Goal: Task Accomplishment & Management: Use online tool/utility

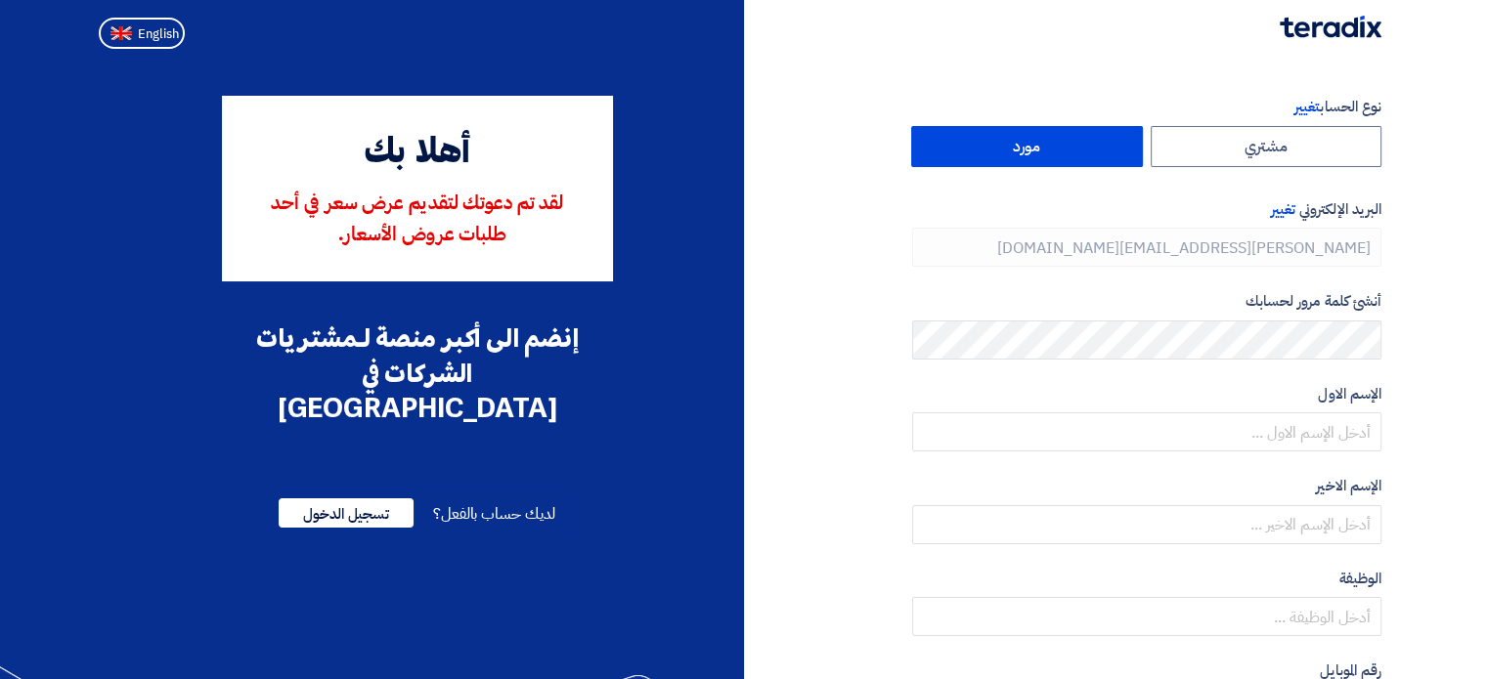
type input "[PHONE_NUMBER]"
click at [166, 30] on span "English" at bounding box center [158, 34] width 41 height 14
type input "Register"
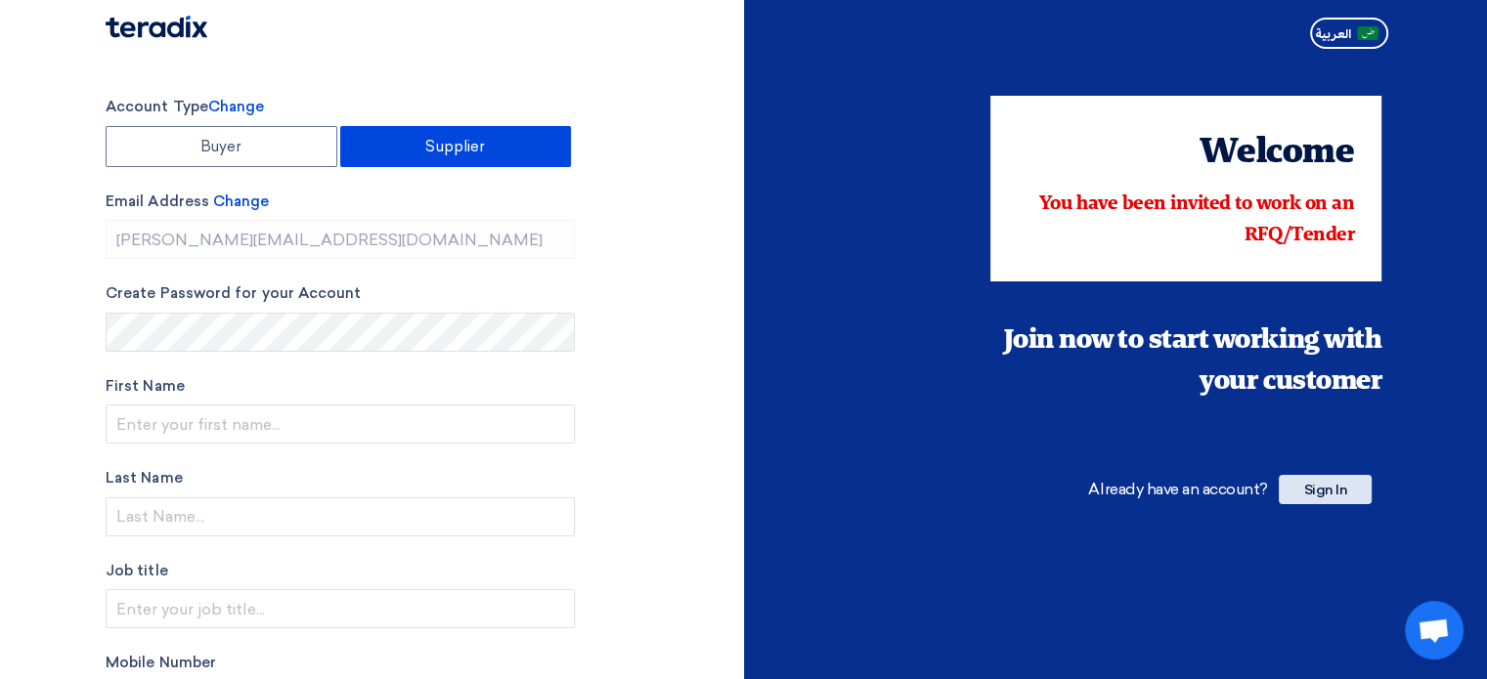
click at [1356, 495] on span "Sign In" at bounding box center [1325, 489] width 93 height 29
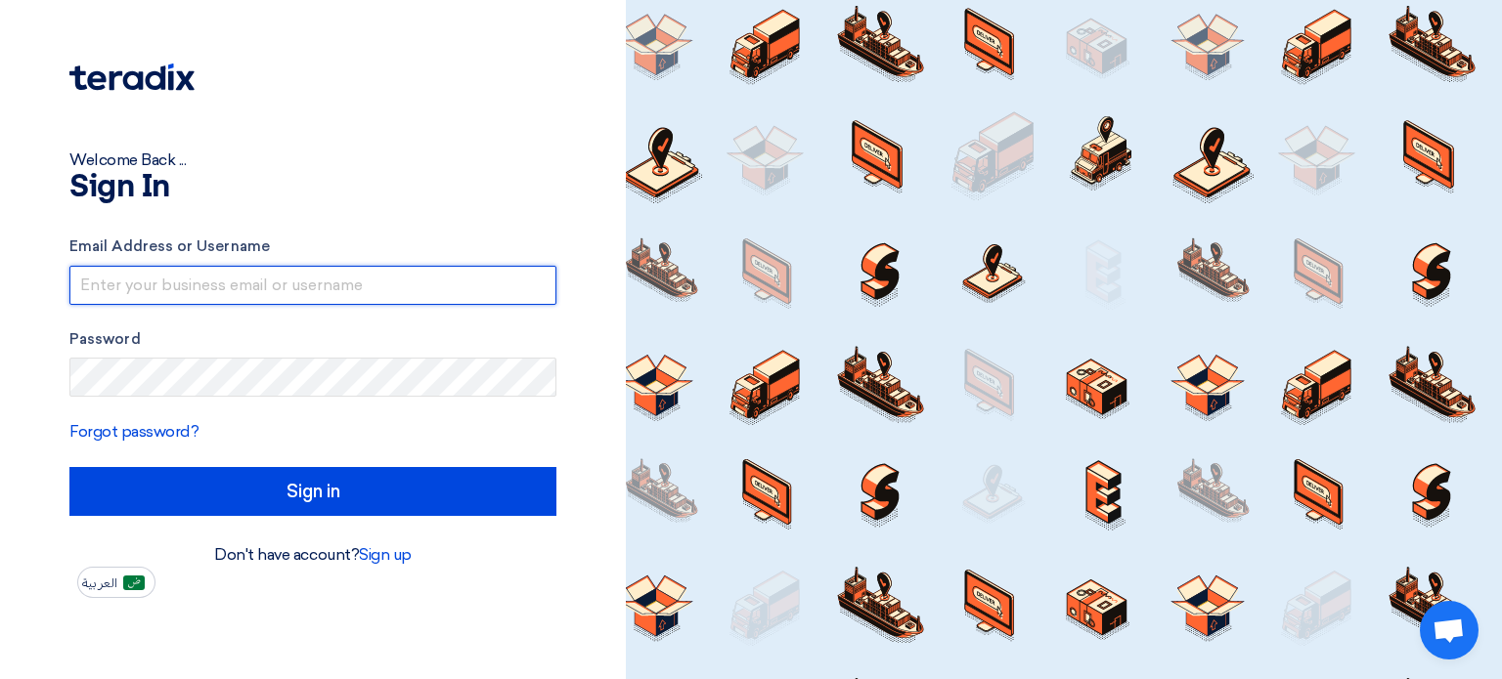
type input "[PERSON_NAME][EMAIL_ADDRESS][DOMAIN_NAME]"
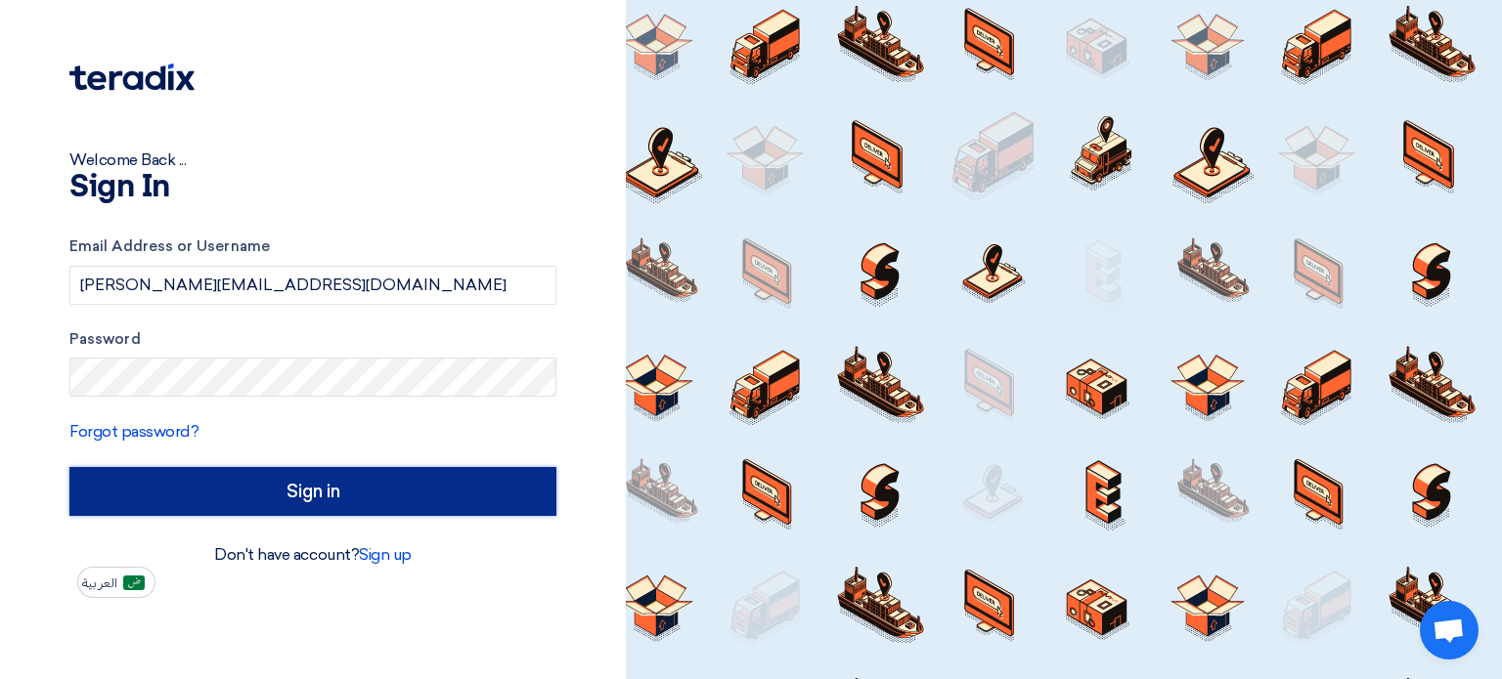
click at [295, 485] on input "Sign in" at bounding box center [312, 491] width 487 height 49
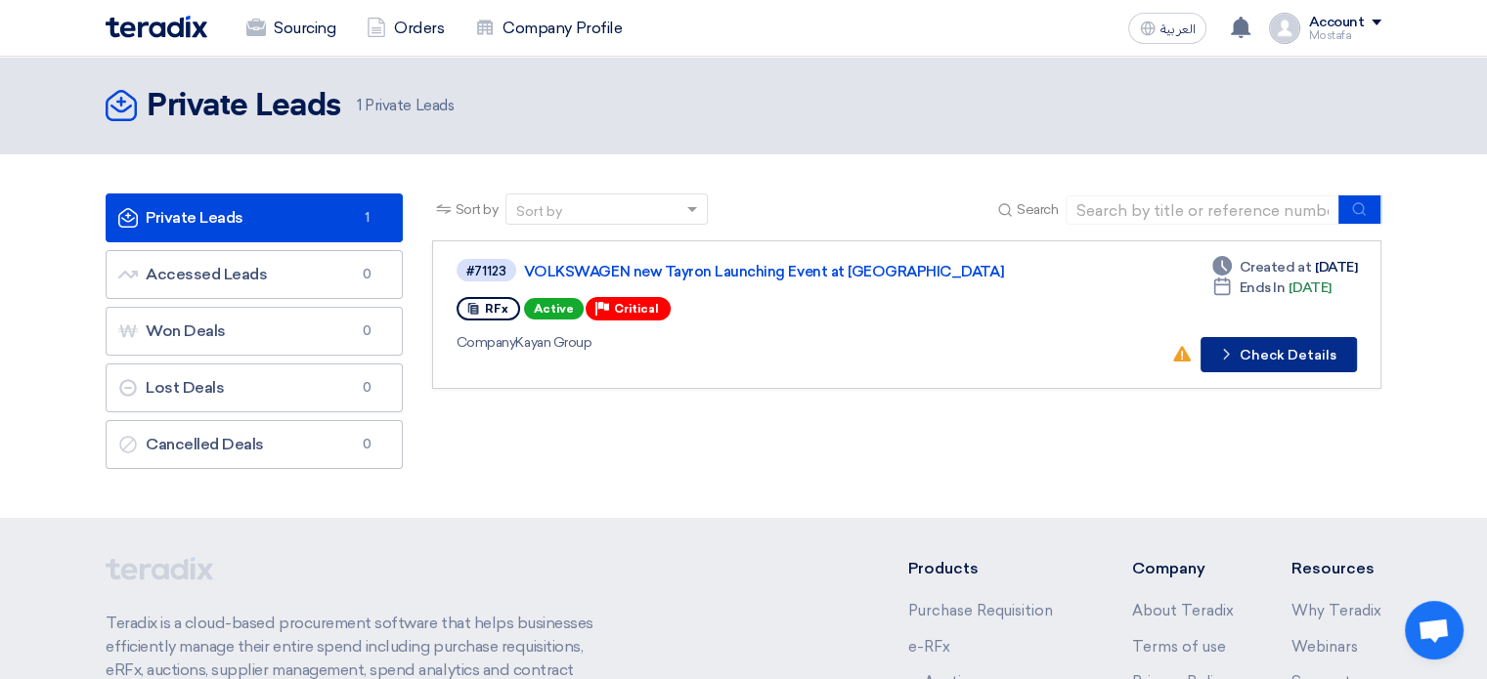
click at [1259, 347] on button "Check details Check Details" at bounding box center [1278, 354] width 156 height 35
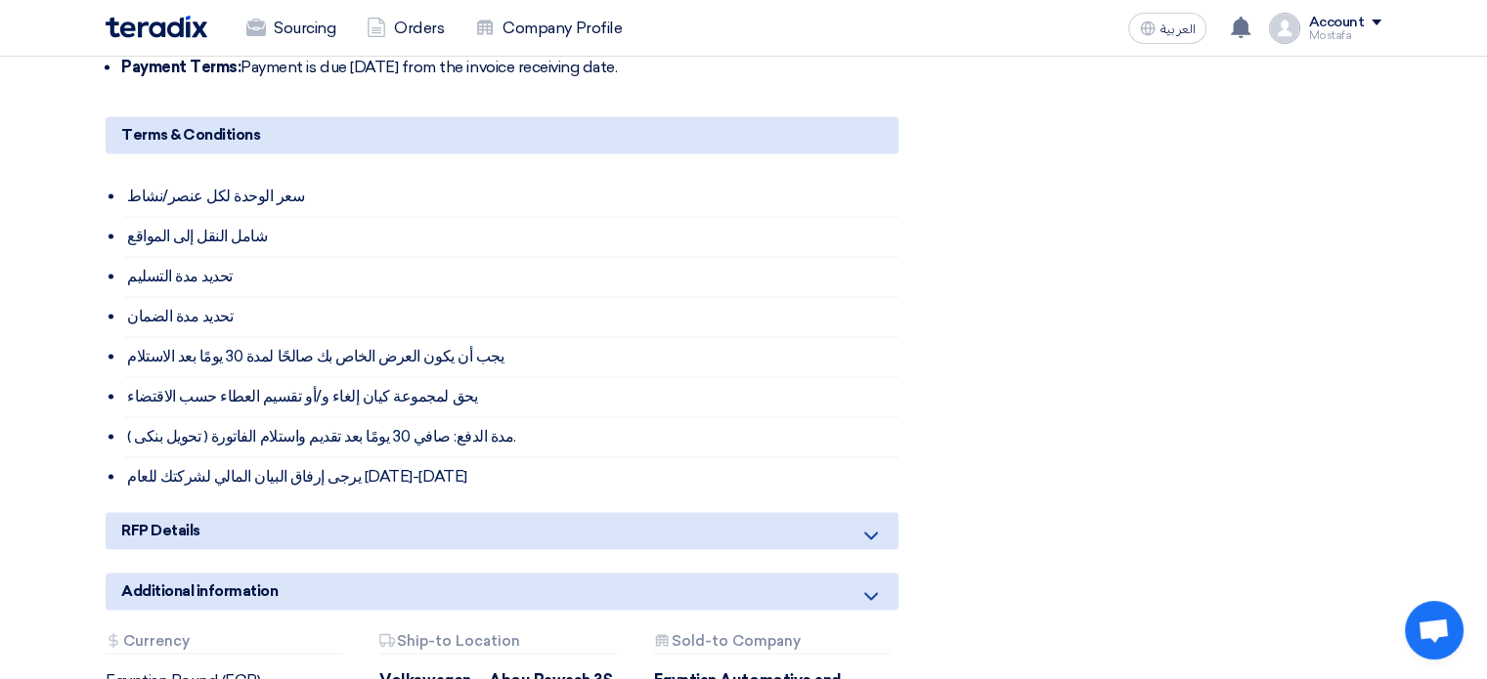
scroll to position [2968, 0]
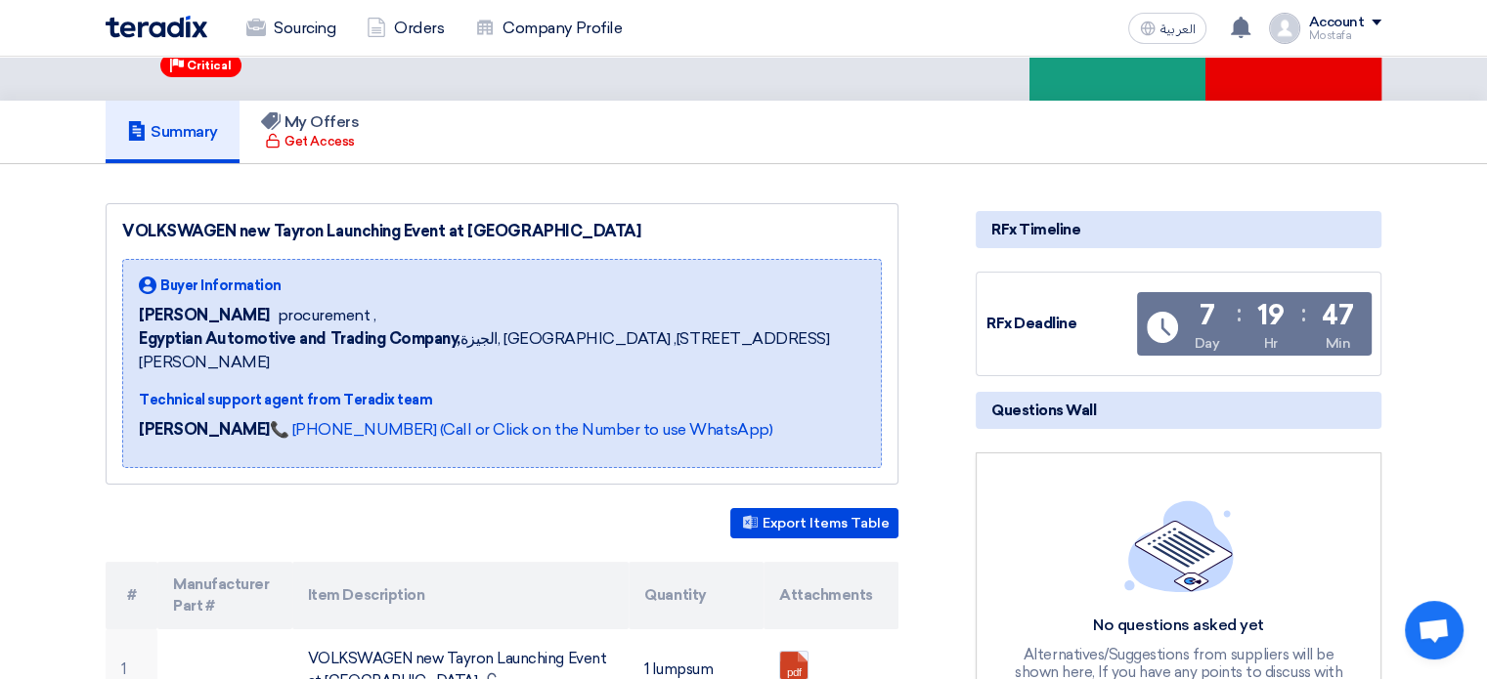
scroll to position [0, 0]
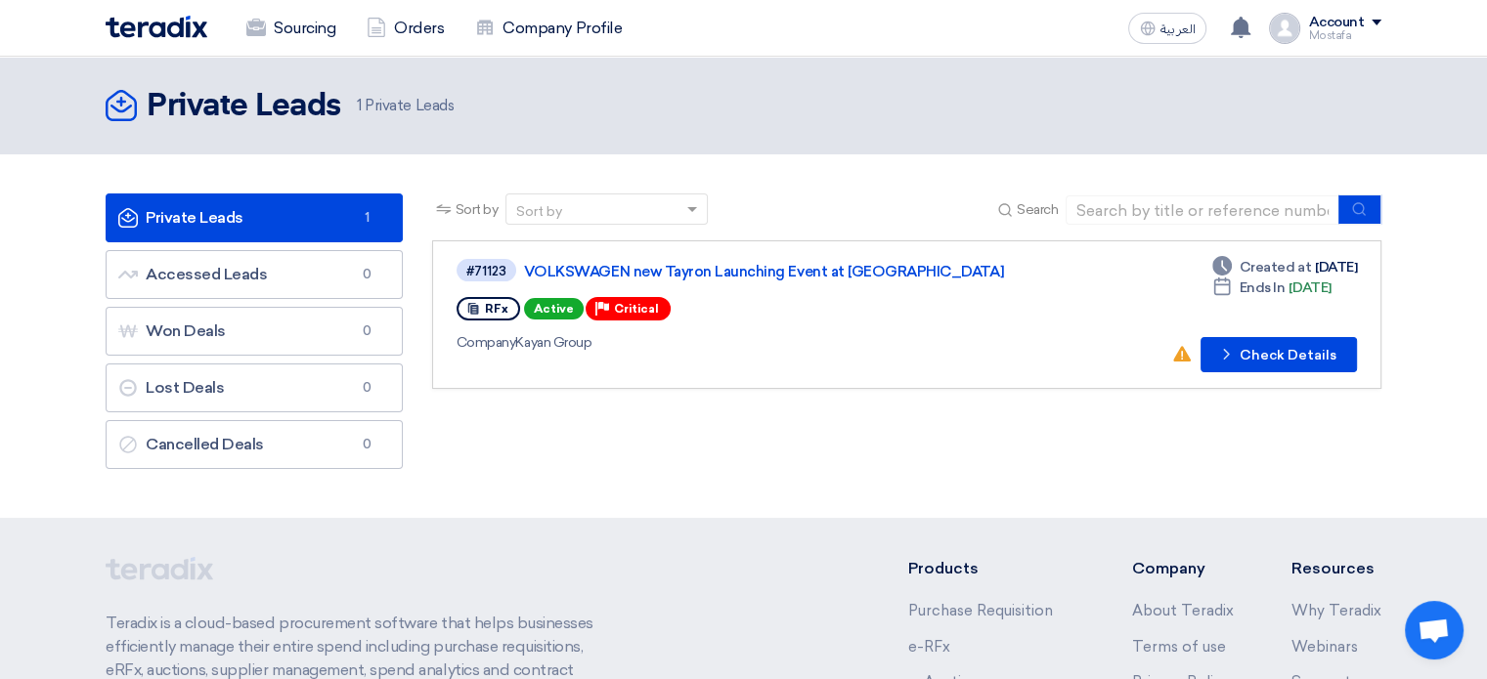
click at [1353, 43] on div "العربية ع Your notification list is empty Account Mostafa Sourcing Orders Compa…" at bounding box center [1250, 28] width 261 height 39
click at [1354, 30] on div "Account" at bounding box center [1336, 23] width 56 height 17
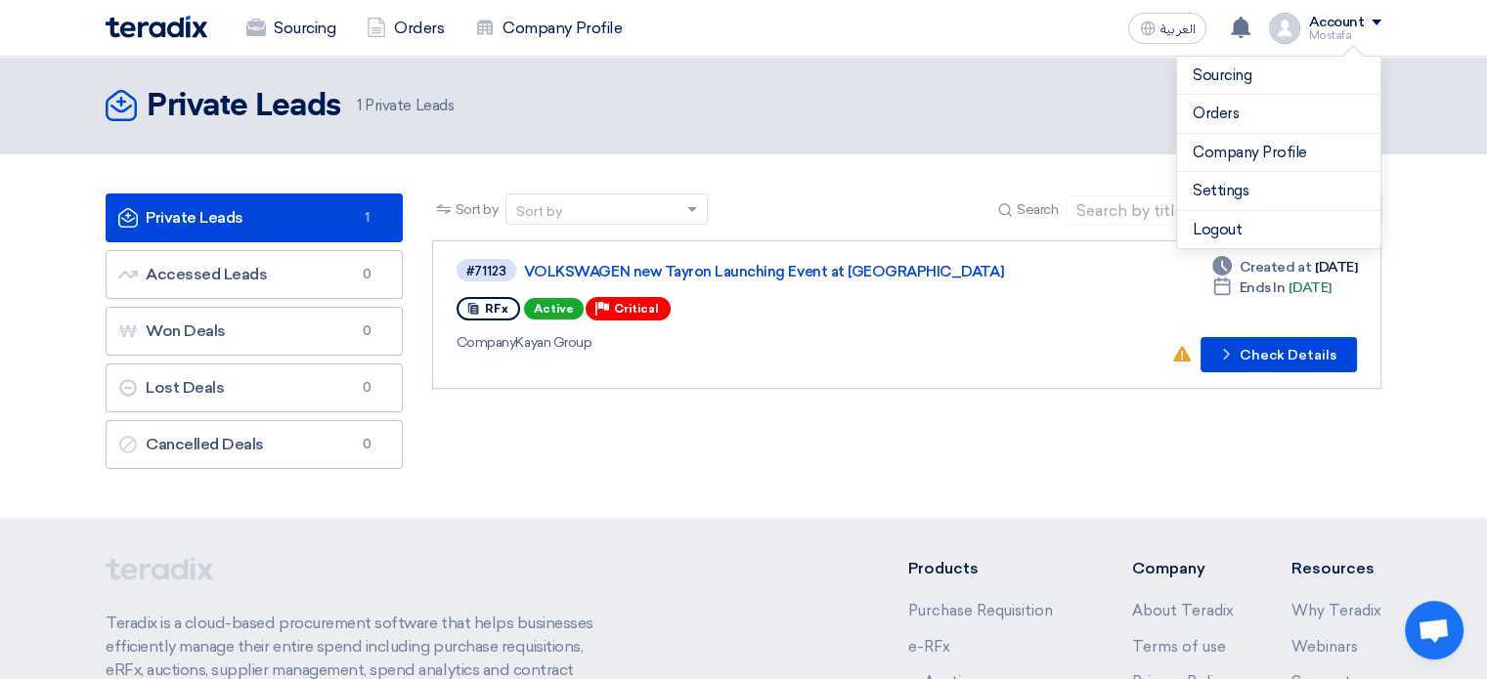
click at [1432, 80] on header "Private Leads Private Leads 1 Private Leads" at bounding box center [743, 106] width 1487 height 98
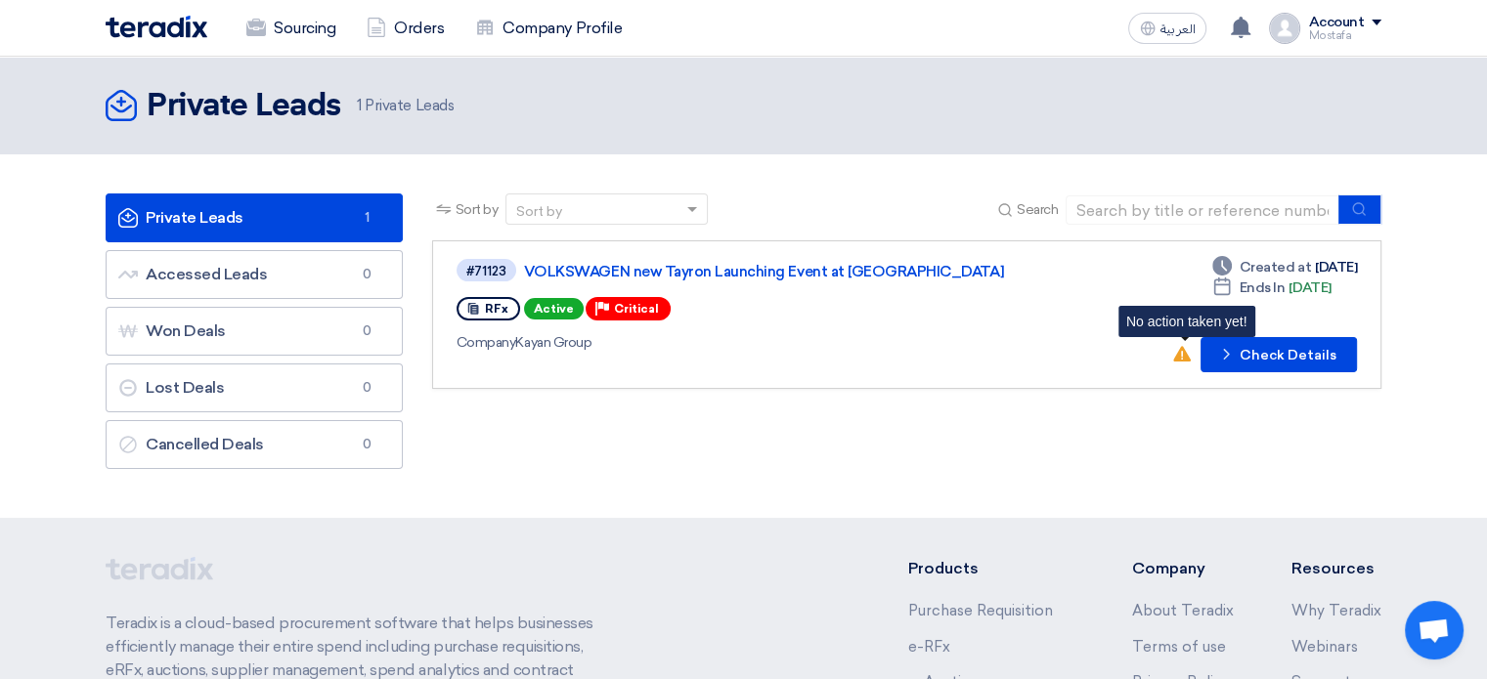
click at [1177, 360] on icon "No action taken yet!" at bounding box center [1182, 354] width 18 height 18
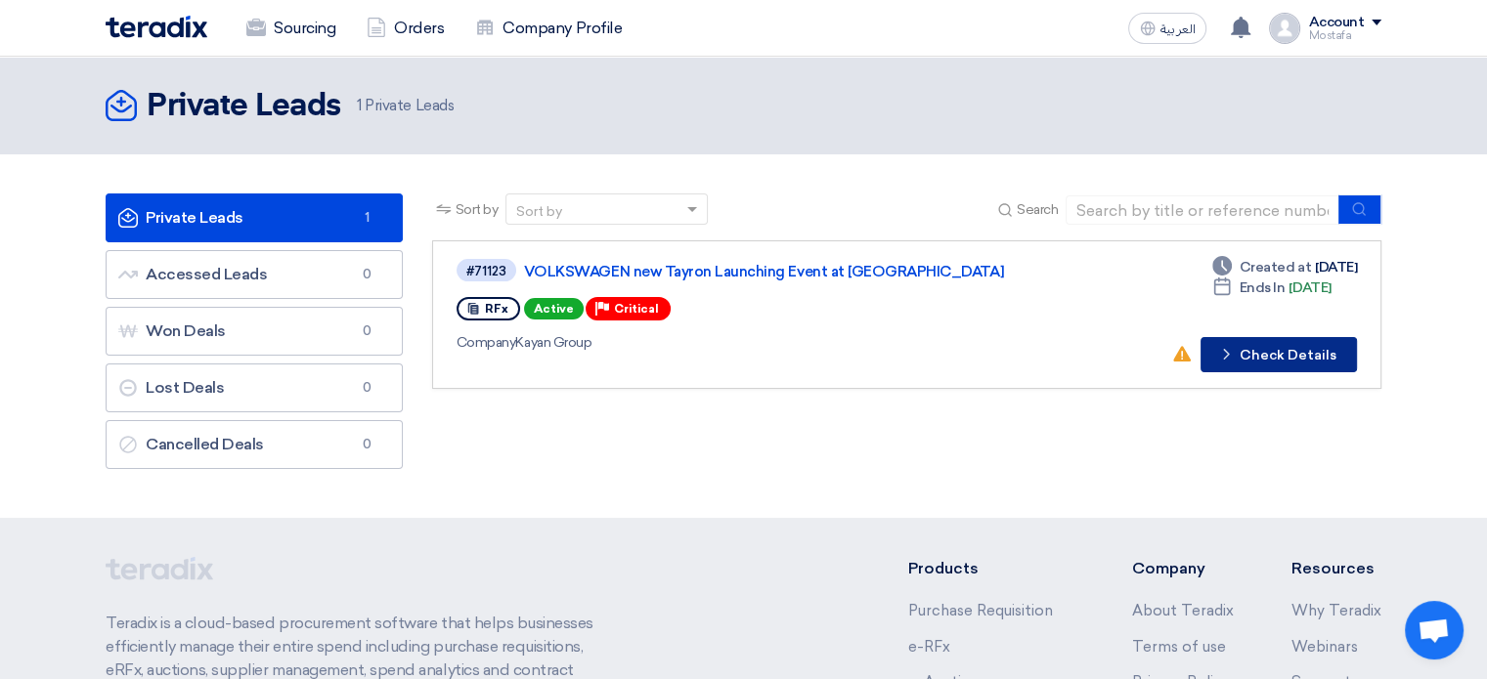
click at [1235, 359] on icon "Check details" at bounding box center [1226, 354] width 19 height 19
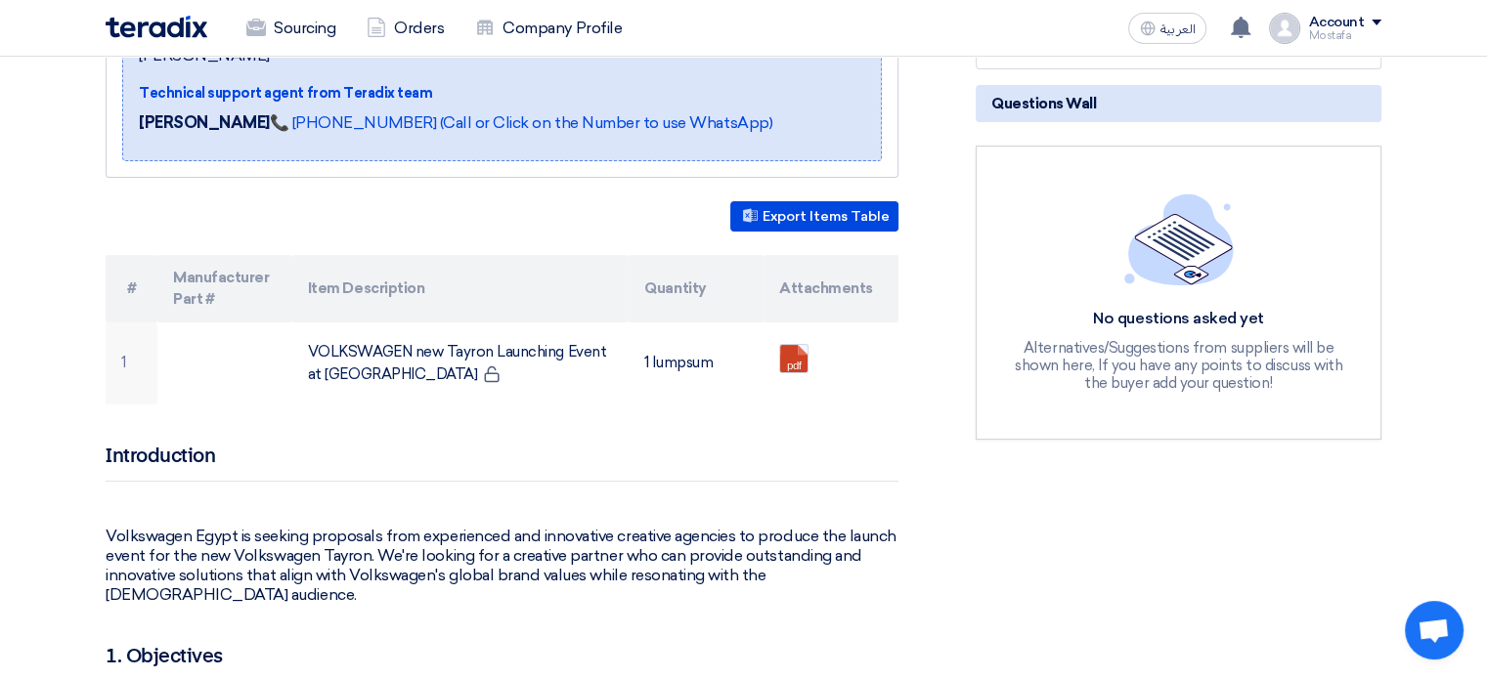
scroll to position [429, 0]
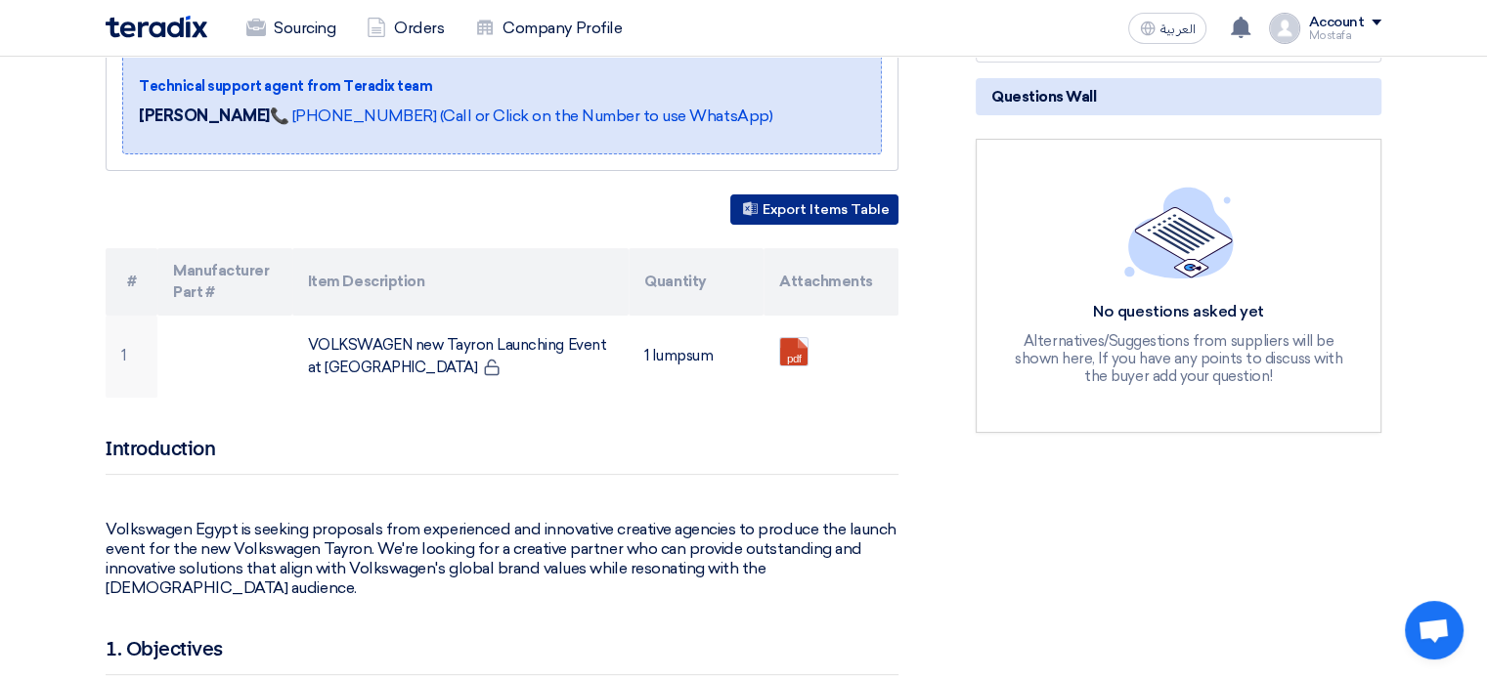
click at [765, 195] on button "Export Items Table" at bounding box center [814, 210] width 168 height 30
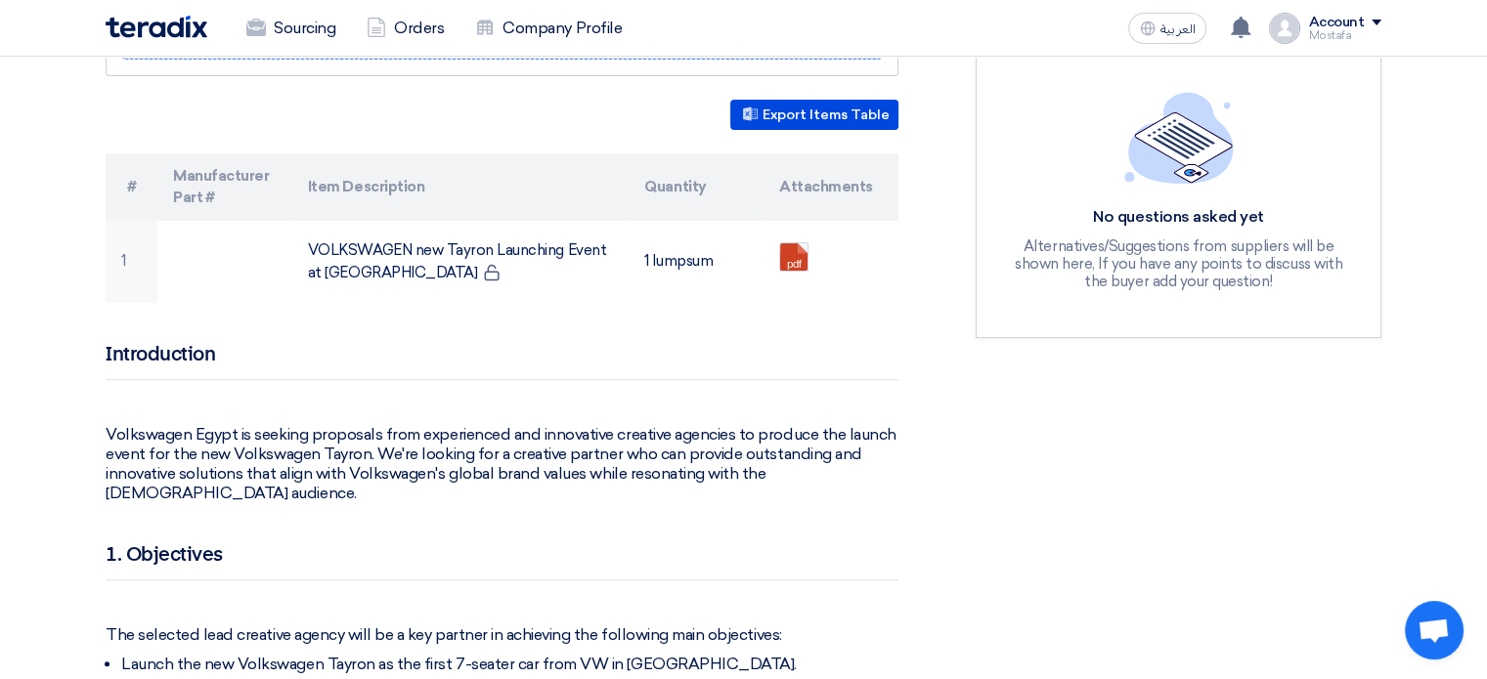
scroll to position [524, 0]
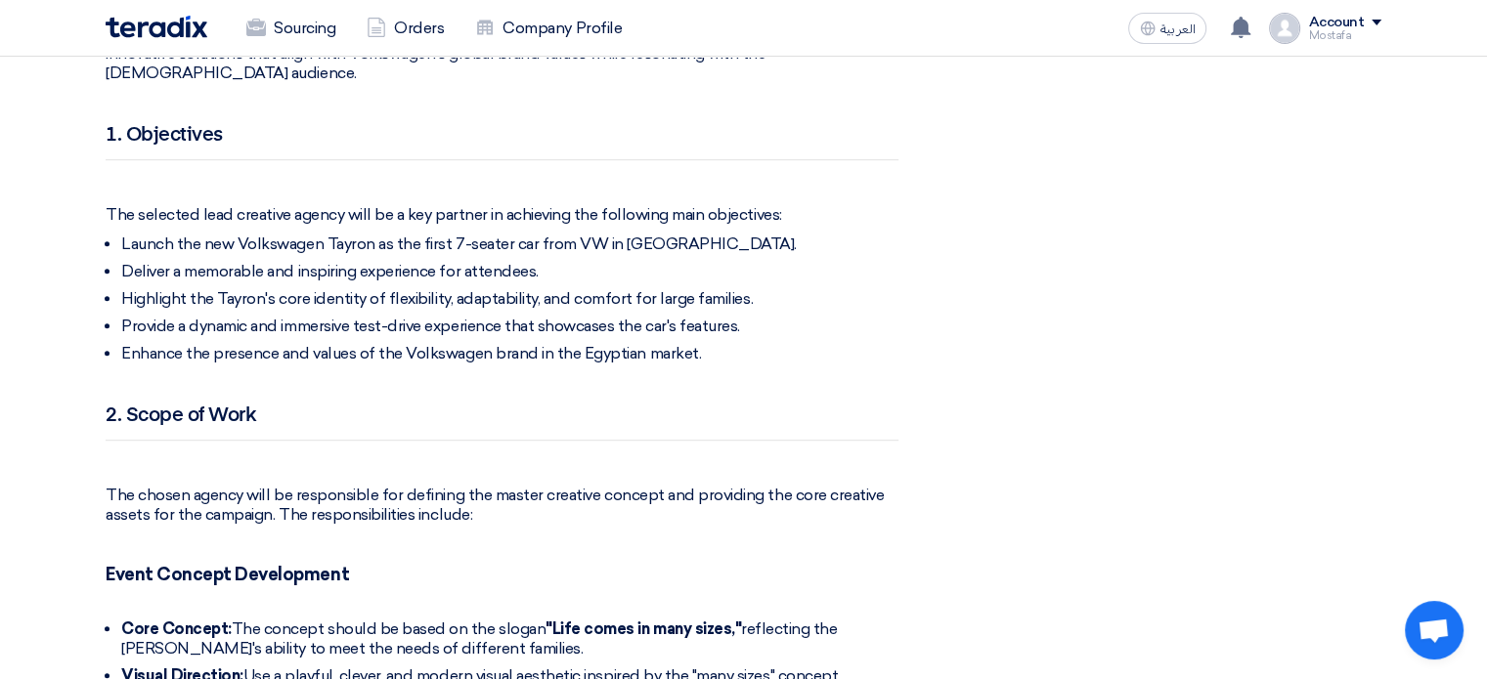
scroll to position [942, 0]
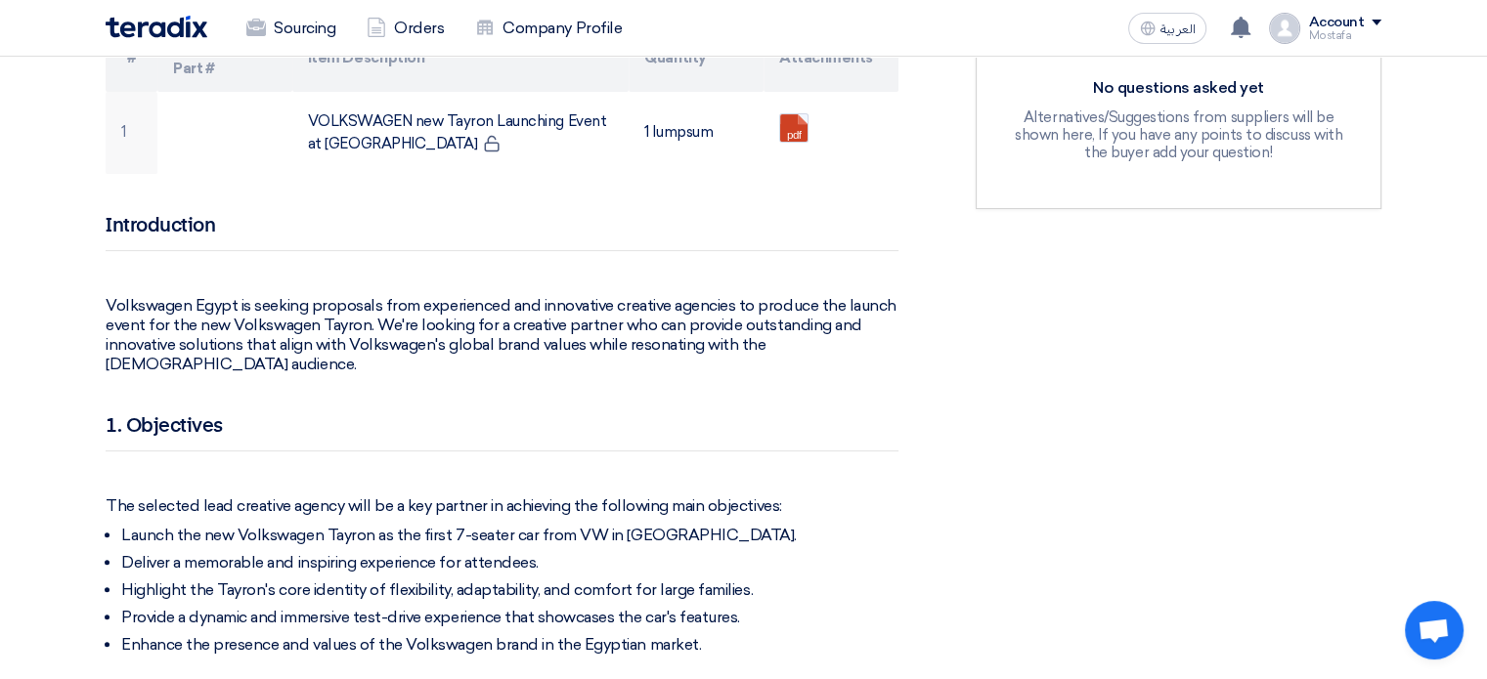
scroll to position [272, 0]
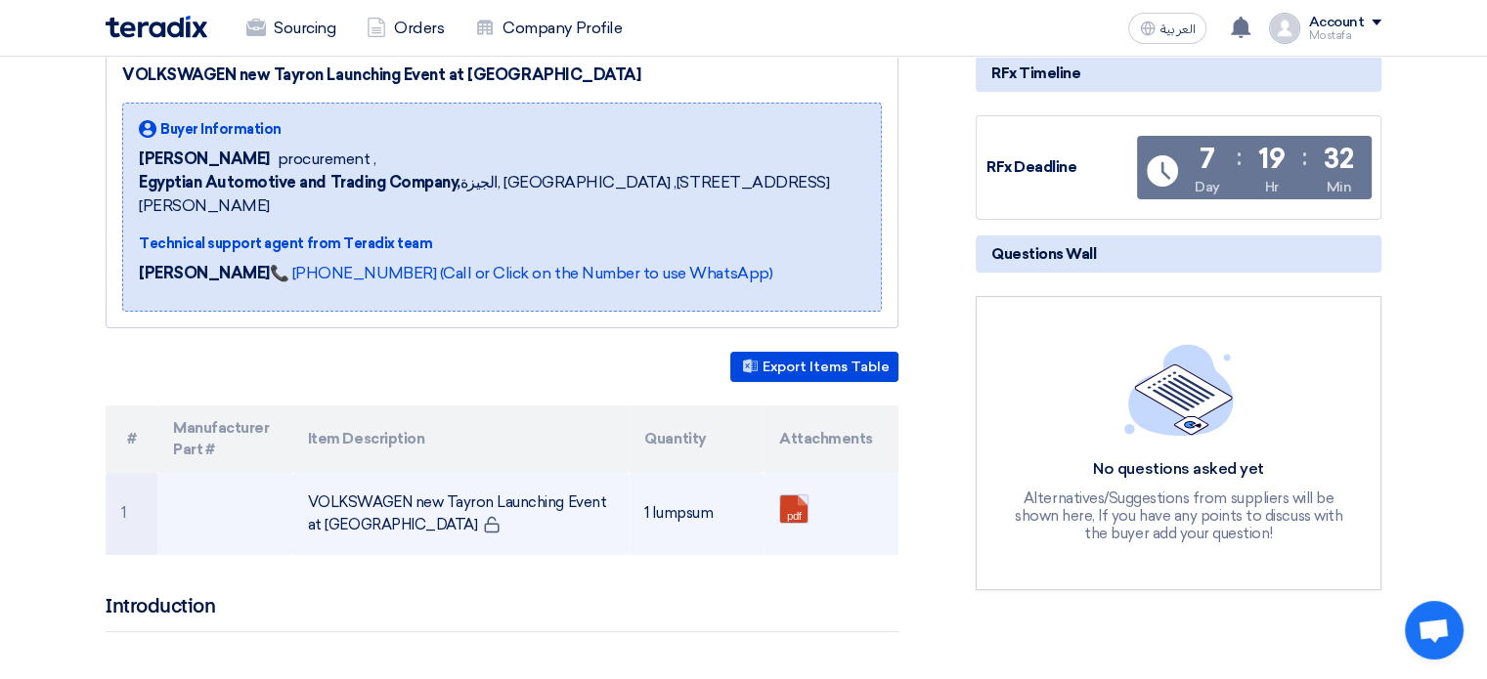
click at [797, 496] on link at bounding box center [858, 554] width 156 height 117
